Goal: Task Accomplishment & Management: Manage account settings

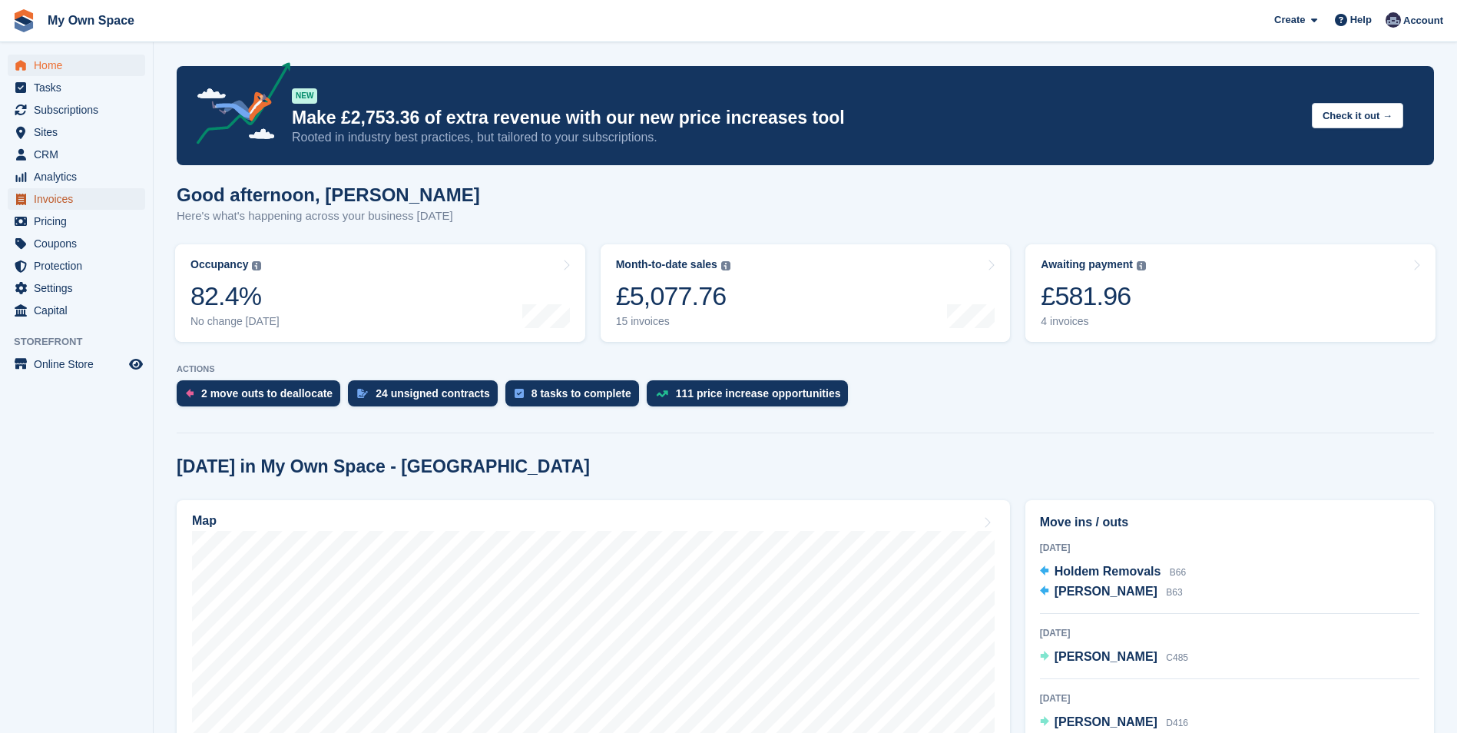
click at [45, 190] on span "Invoices" at bounding box center [80, 199] width 92 height 22
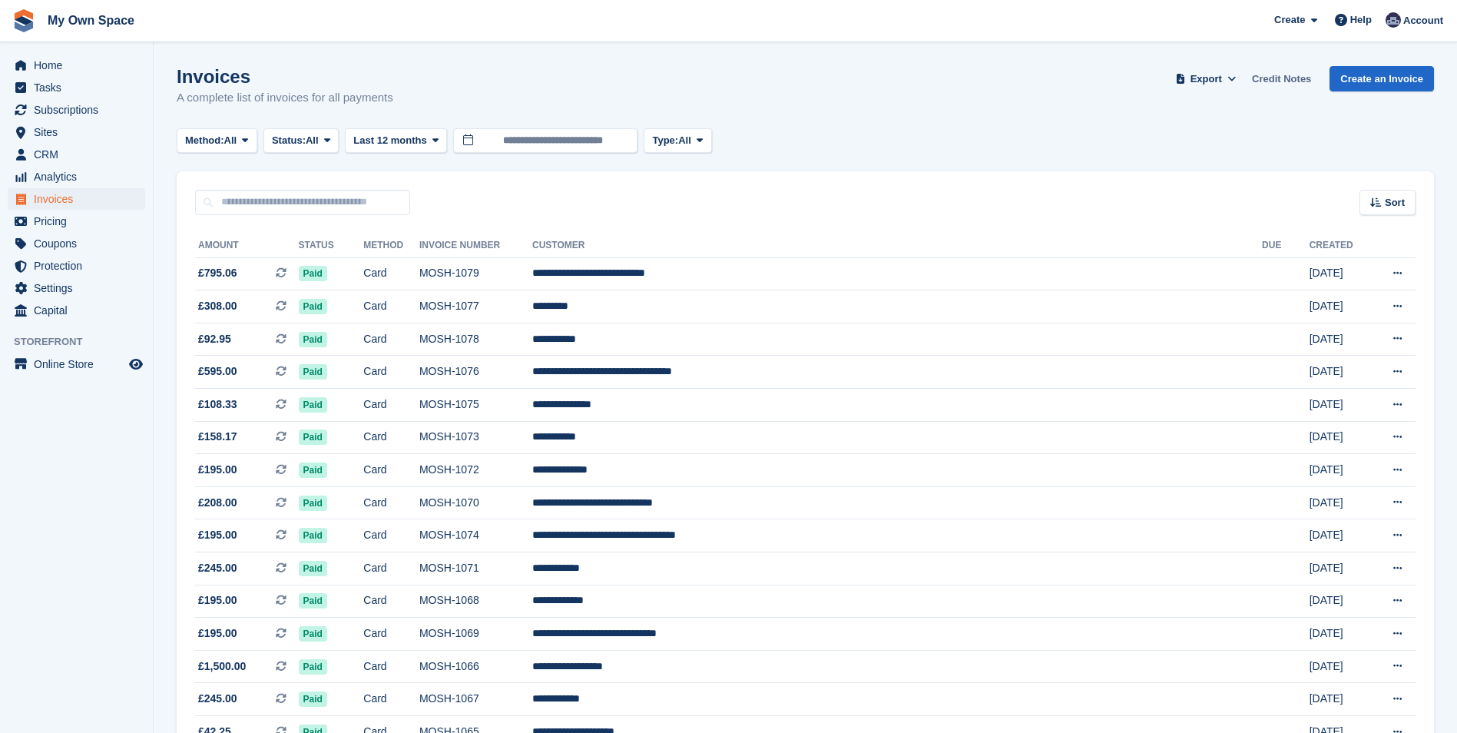
click at [1279, 79] on link "Credit Notes" at bounding box center [1281, 78] width 71 height 25
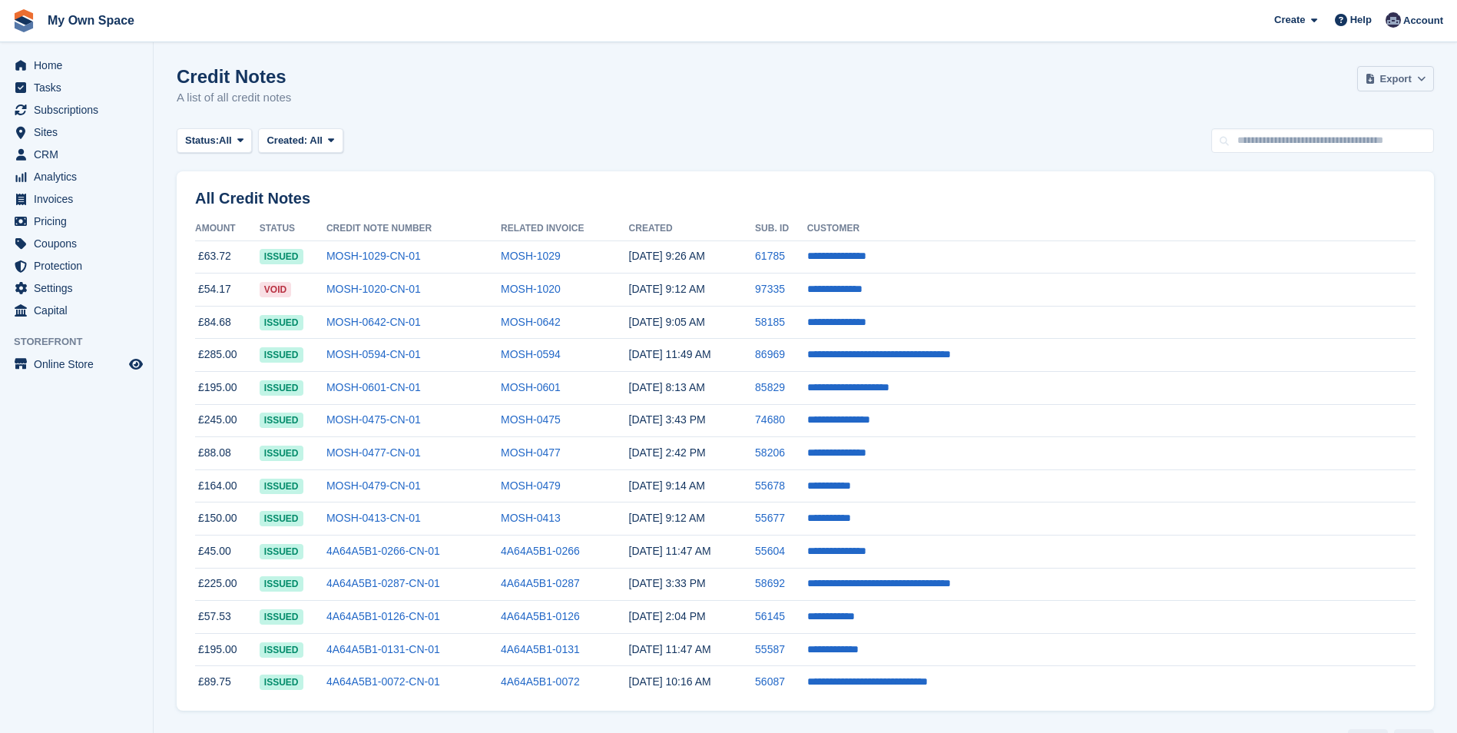
click at [1416, 81] on span at bounding box center [1421, 78] width 15 height 15
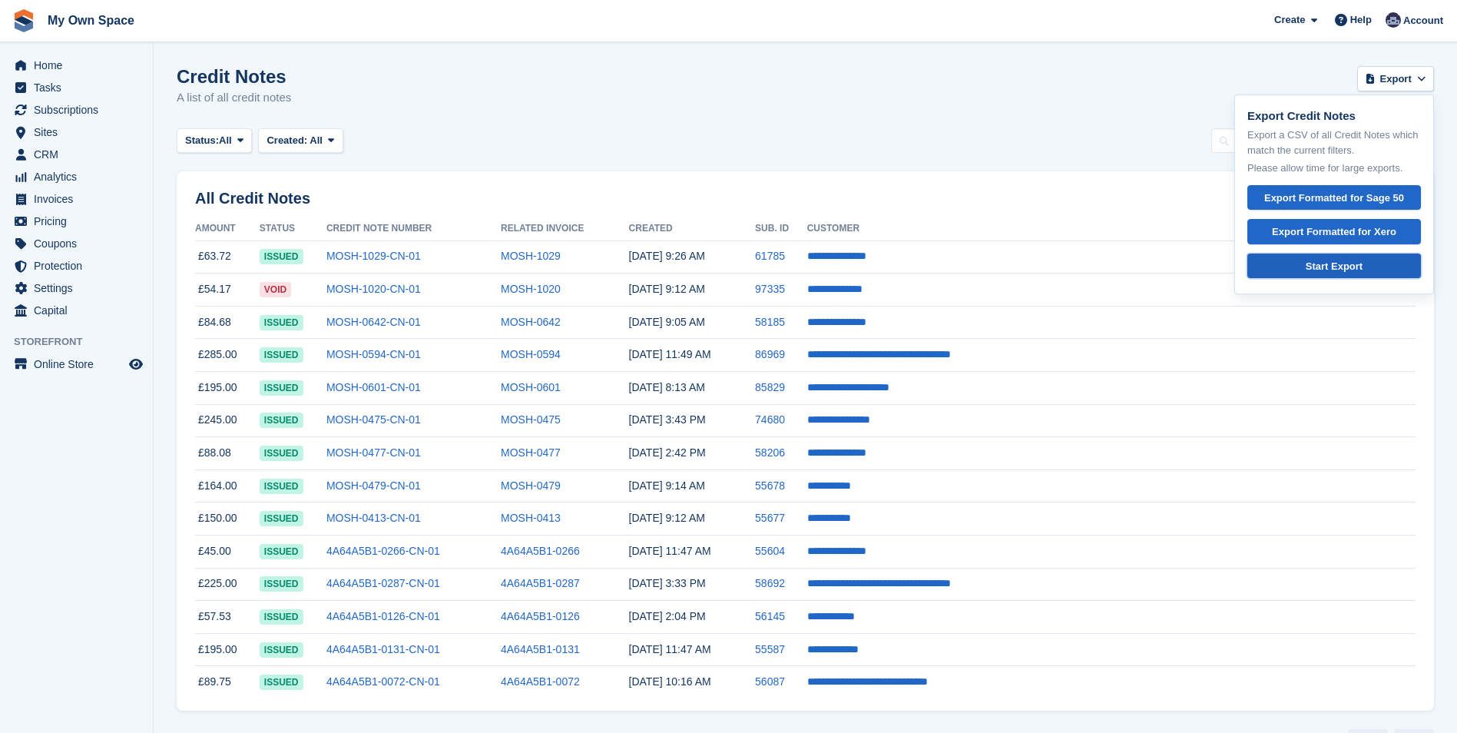
click at [1327, 270] on div "Start Export" at bounding box center [1333, 266] width 147 height 15
click at [217, 585] on td "£225.00" at bounding box center [227, 584] width 65 height 33
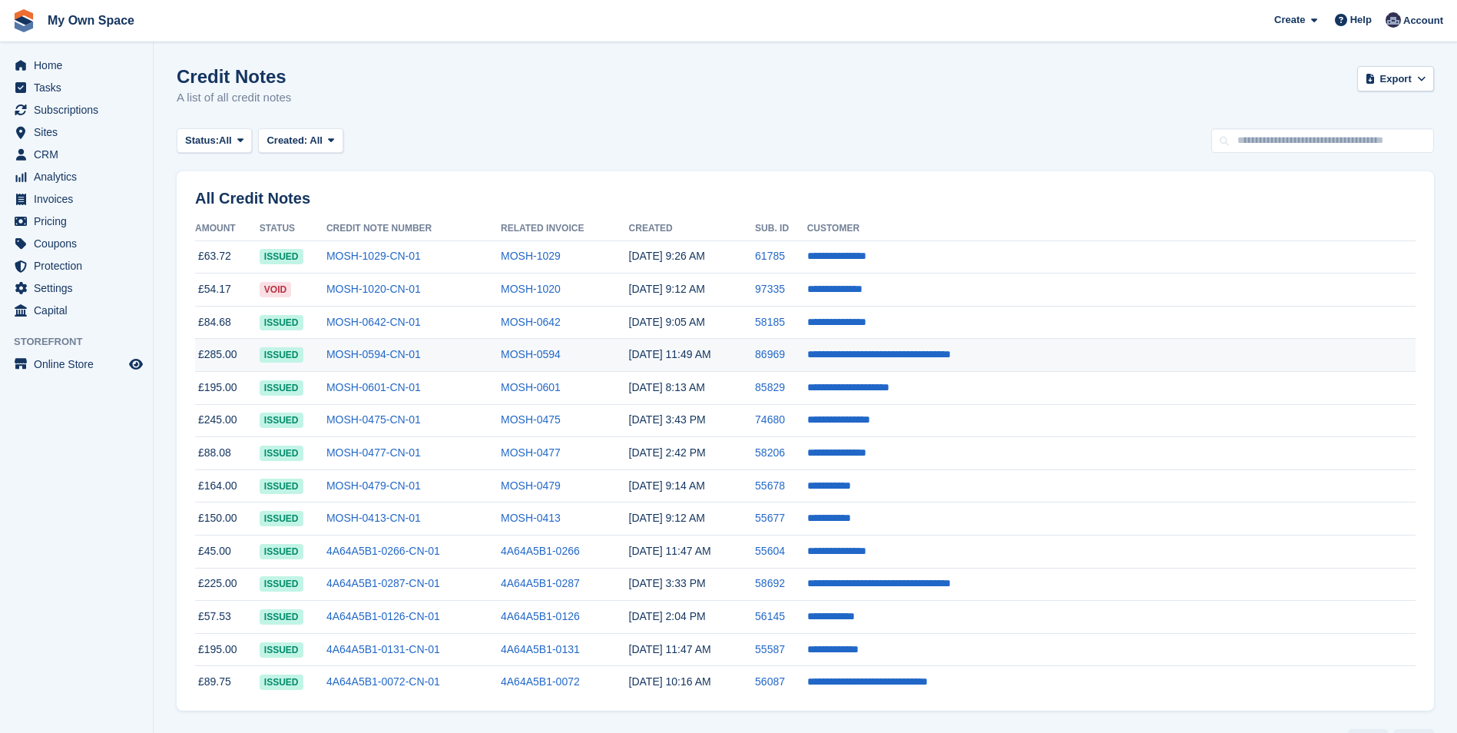
click at [300, 353] on span "issued" at bounding box center [282, 354] width 44 height 15
click at [376, 321] on link "MOSH-0642-CN-01" at bounding box center [373, 322] width 94 height 12
click at [294, 323] on span "issued" at bounding box center [282, 322] width 44 height 15
click at [287, 354] on span "issued" at bounding box center [282, 354] width 44 height 15
